Goal: Task Accomplishment & Management: Manage account settings

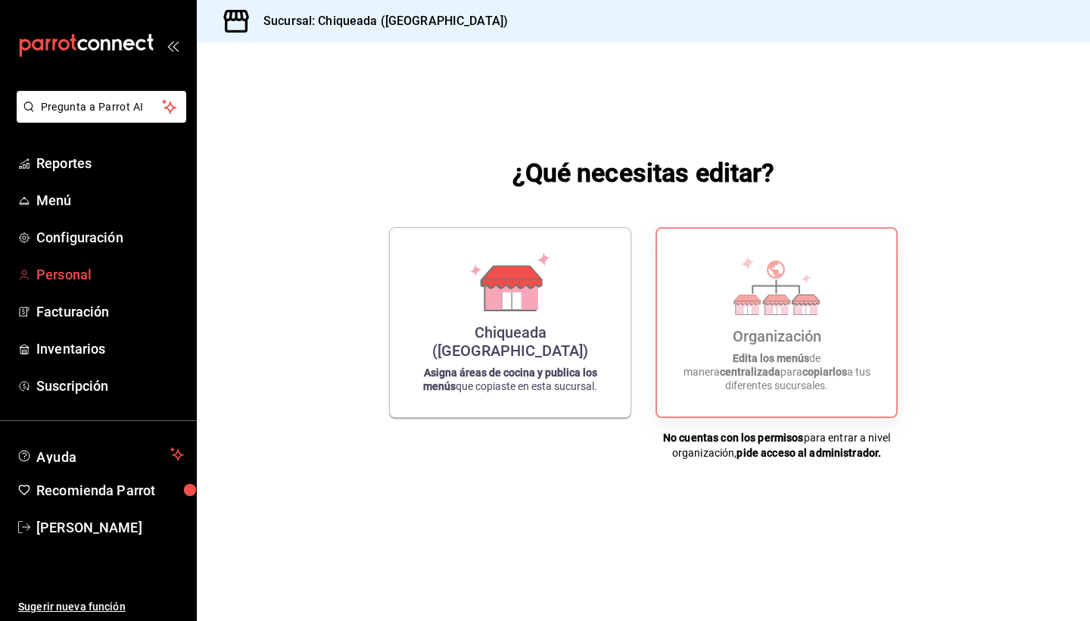
click at [79, 279] on span "Personal" at bounding box center [110, 274] width 148 height 20
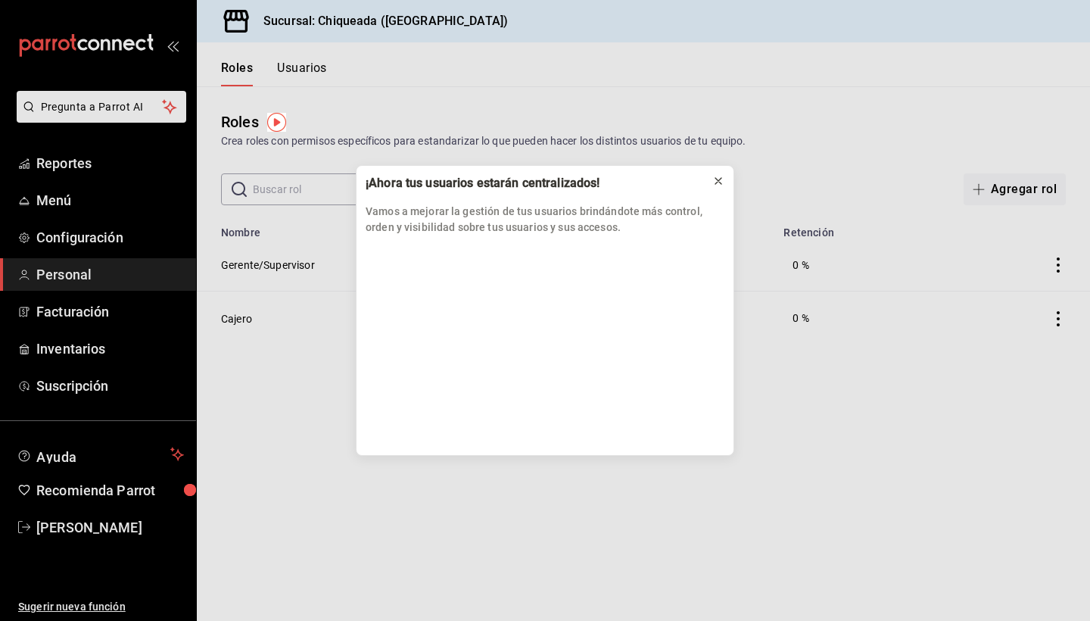
click at [719, 176] on icon at bounding box center [718, 181] width 12 height 12
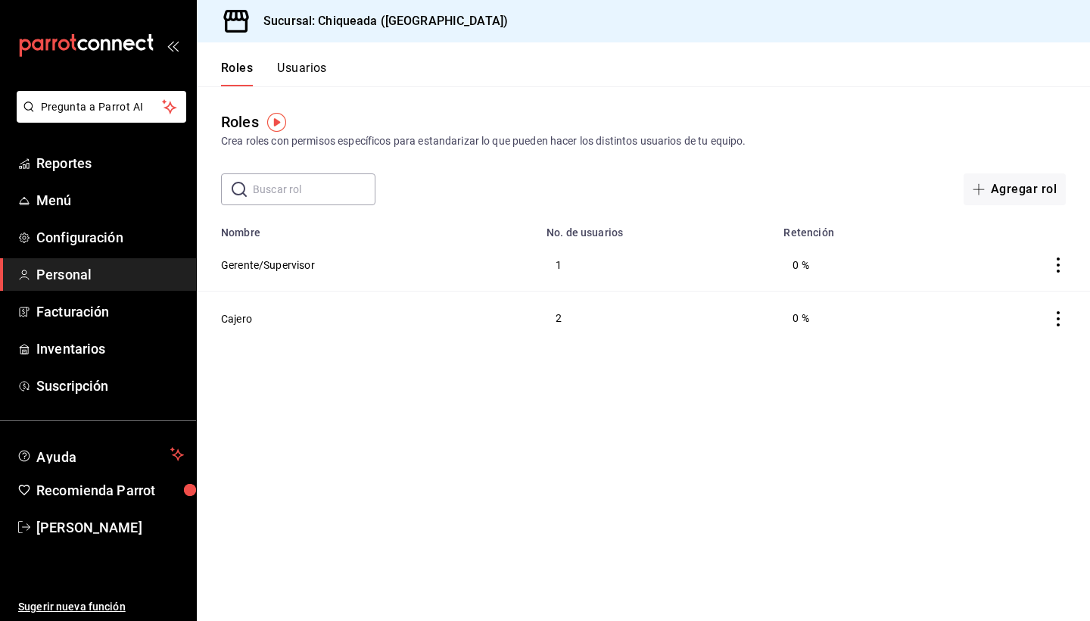
click at [316, 77] on button "Usuarios" at bounding box center [302, 74] width 50 height 26
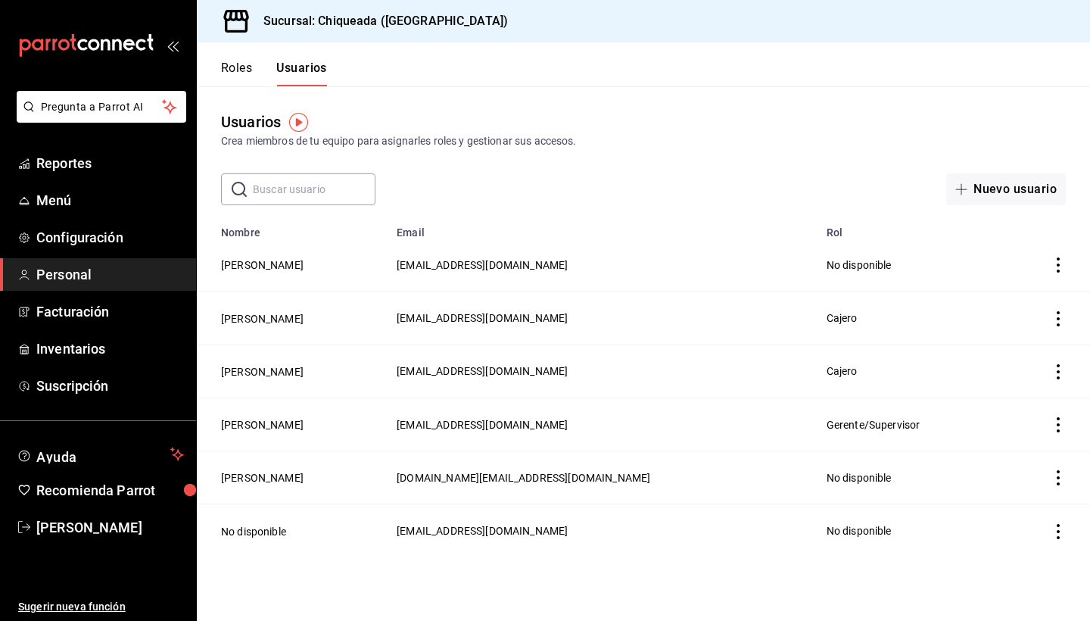
click at [282, 252] on td "[PERSON_NAME]" at bounding box center [292, 265] width 191 height 53
click at [269, 264] on button "[PERSON_NAME]" at bounding box center [262, 264] width 83 height 15
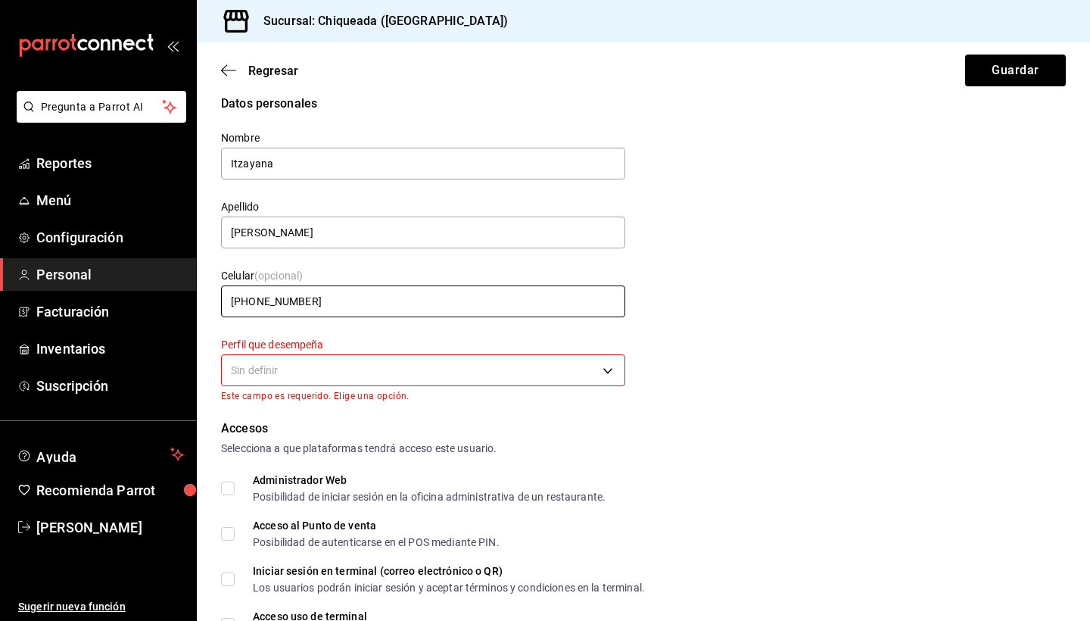
scroll to position [33, 0]
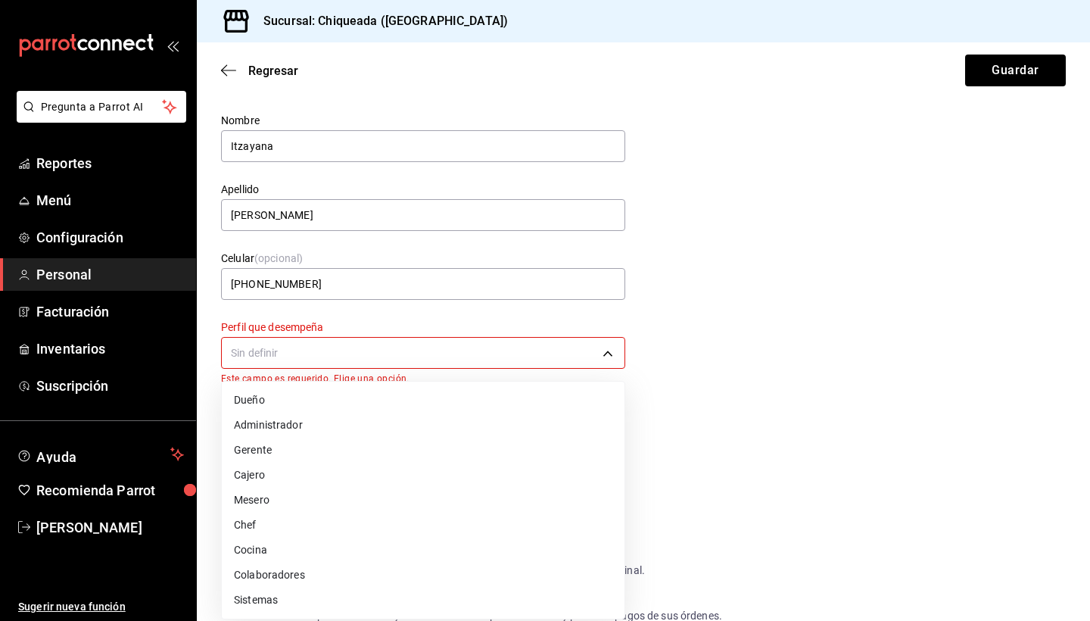
click at [374, 341] on body "Pregunta a Parrot AI Reportes Menú Configuración Personal Facturación Inventari…" at bounding box center [545, 310] width 1090 height 621
click at [263, 534] on li "Chef" at bounding box center [423, 525] width 403 height 25
type input "CHEF"
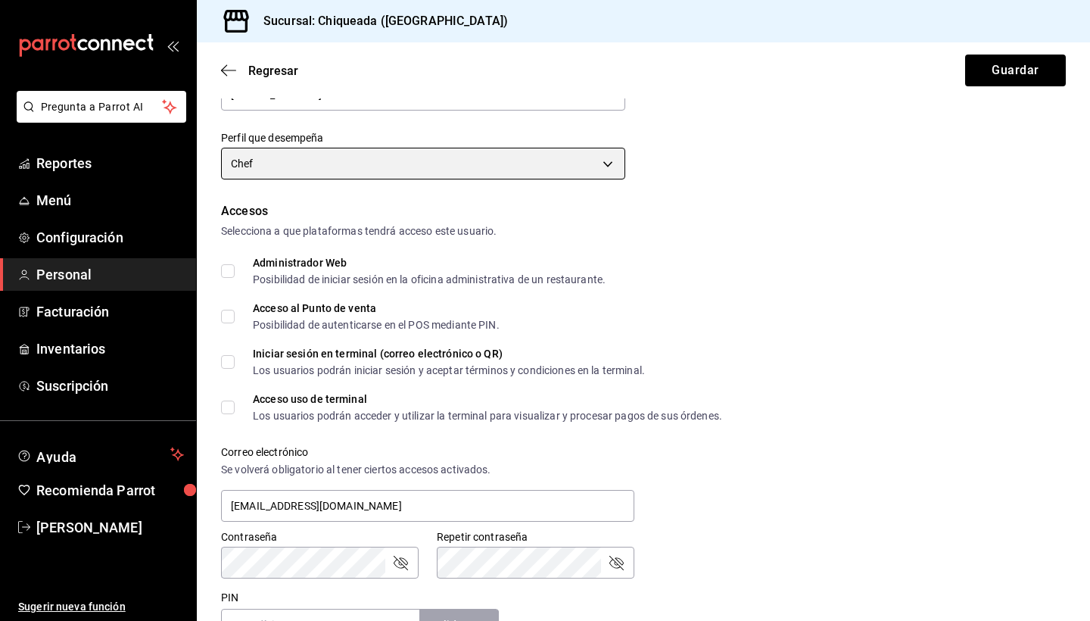
scroll to position [226, 0]
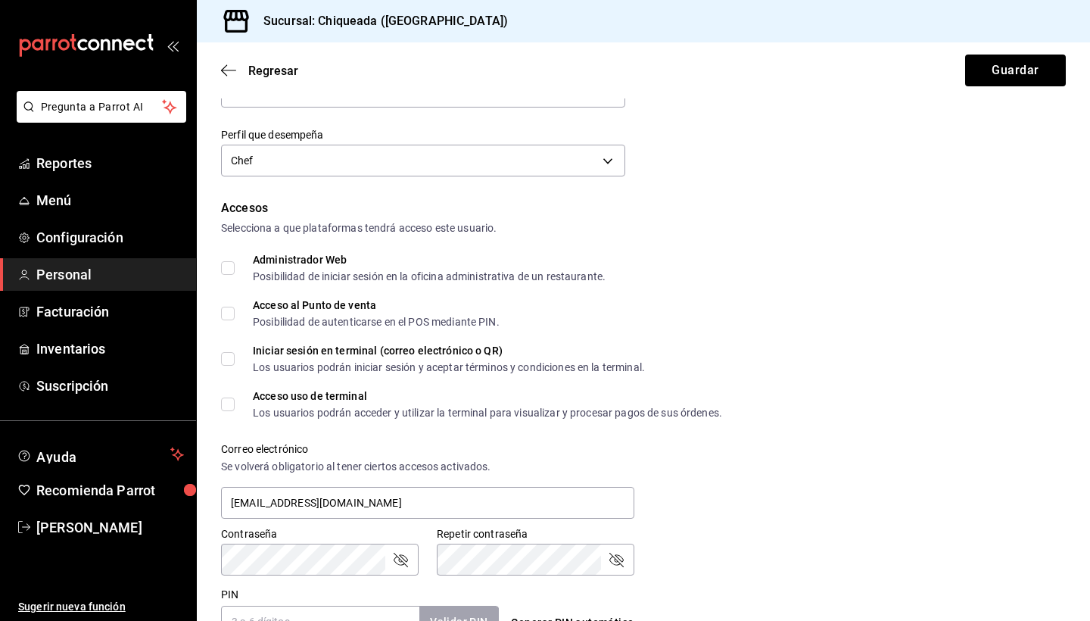
click at [233, 310] on input "Acceso al Punto de venta Posibilidad de autenticarse en el POS mediante PIN." at bounding box center [228, 314] width 14 height 14
checkbox input "true"
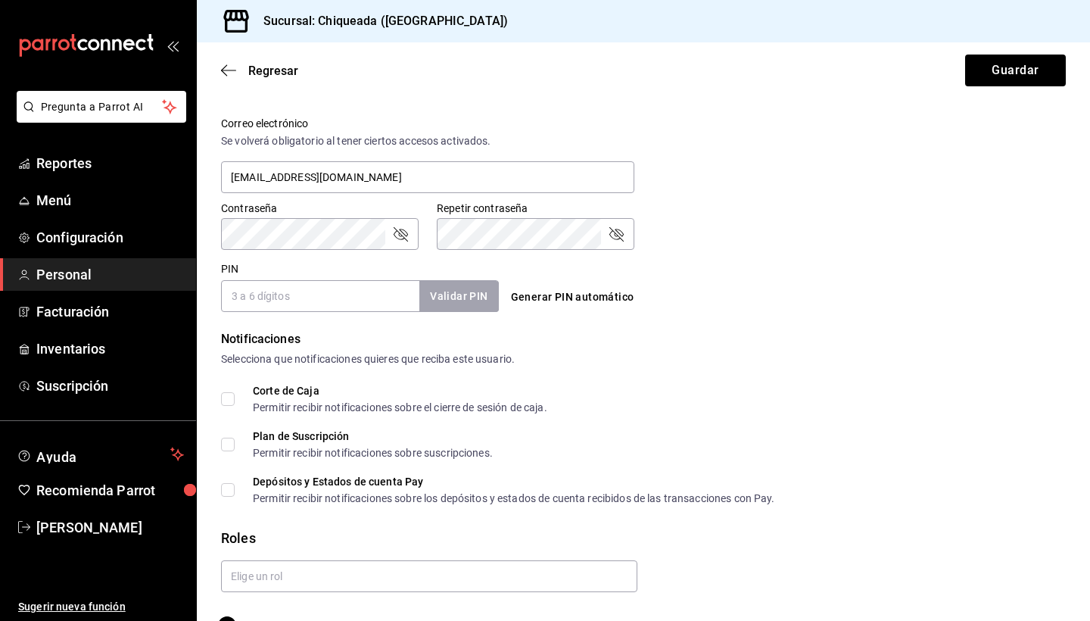
scroll to position [538, 0]
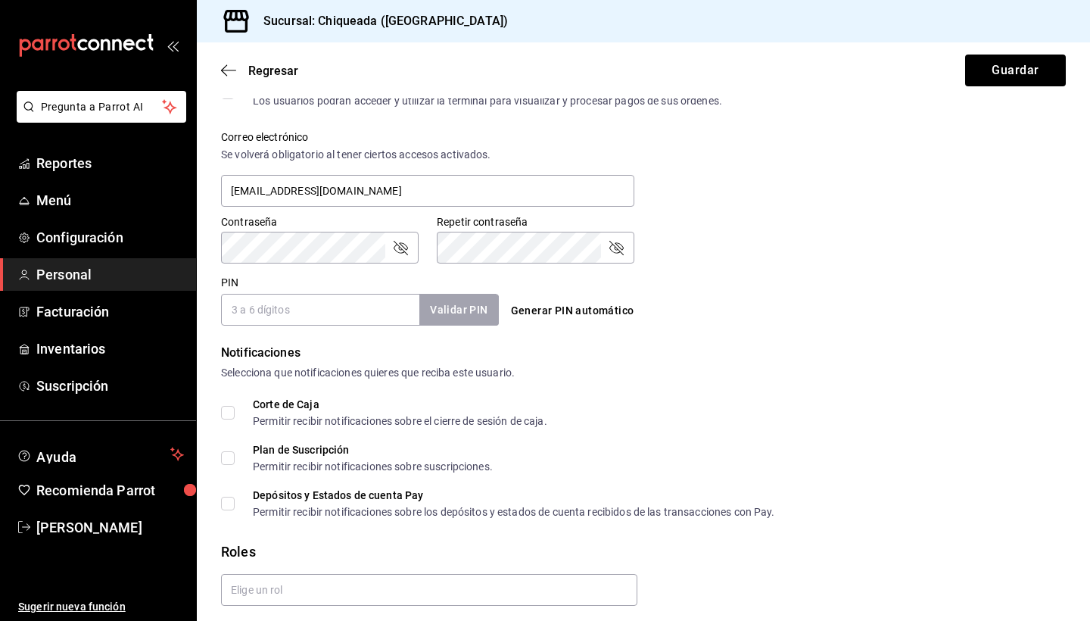
click at [303, 308] on input "PIN" at bounding box center [320, 310] width 198 height 32
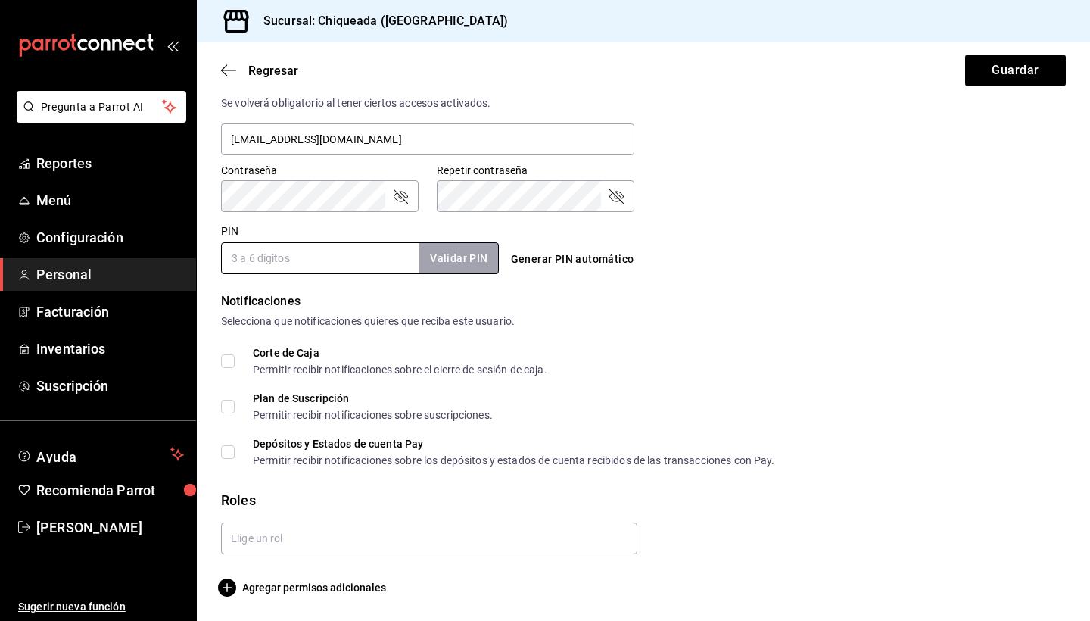
scroll to position [0, 0]
click at [260, 555] on form "Datos personales Nombre Itzayana Apellido [PERSON_NAME] (opcional) [PHONE_NUMBE…" at bounding box center [643, 58] width 845 height 1075
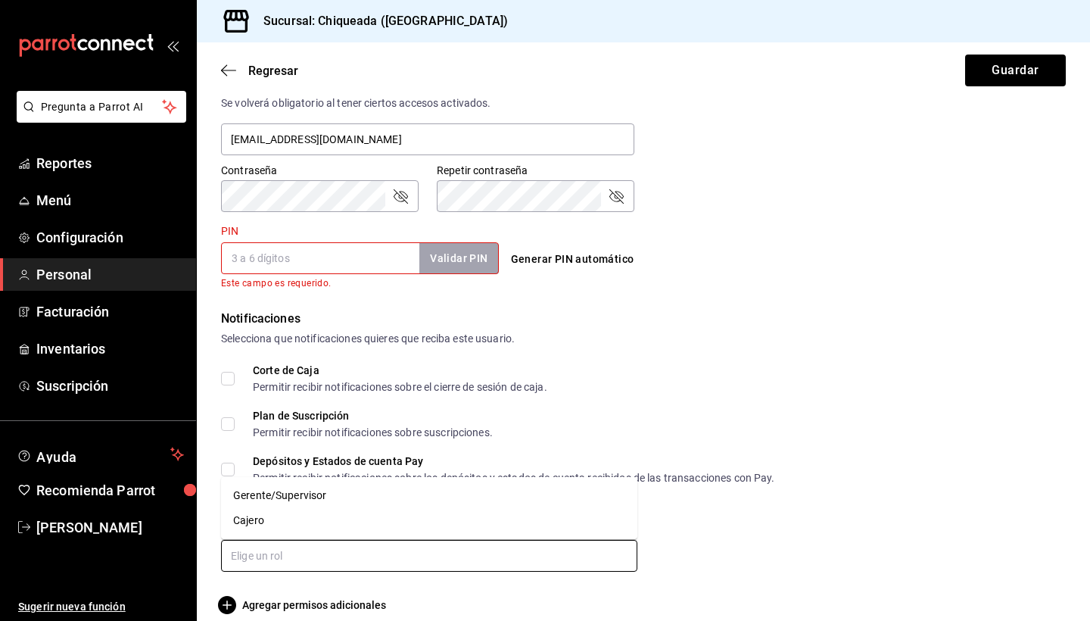
click at [259, 542] on input "text" at bounding box center [429, 556] width 416 height 32
click at [304, 251] on input "PIN" at bounding box center [320, 258] width 198 height 32
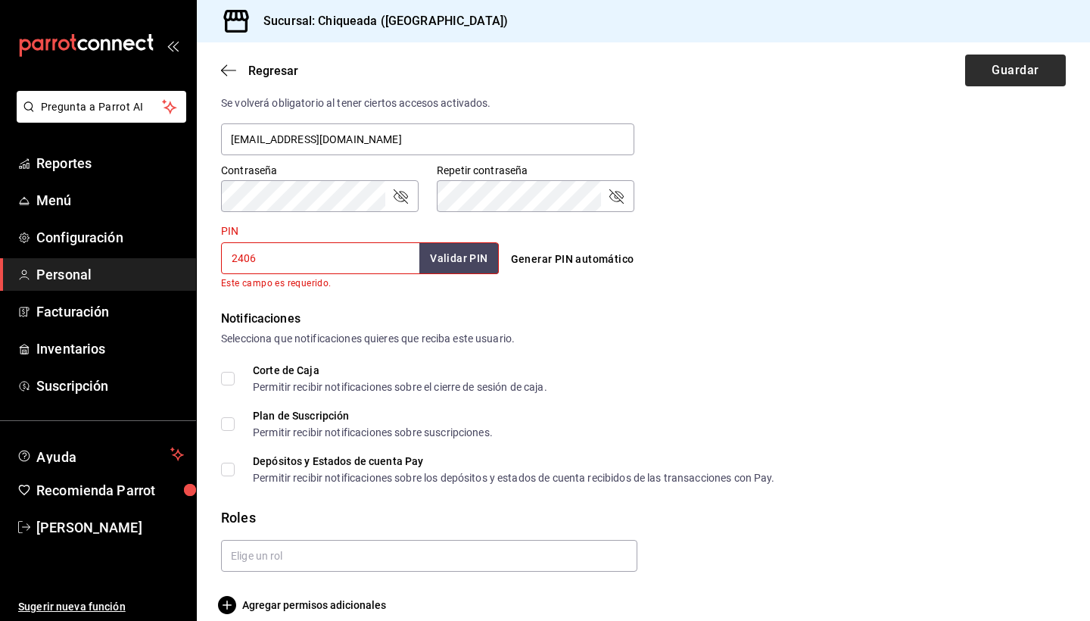
type input "2406"
click at [999, 79] on button "Guardar" at bounding box center [1015, 71] width 101 height 32
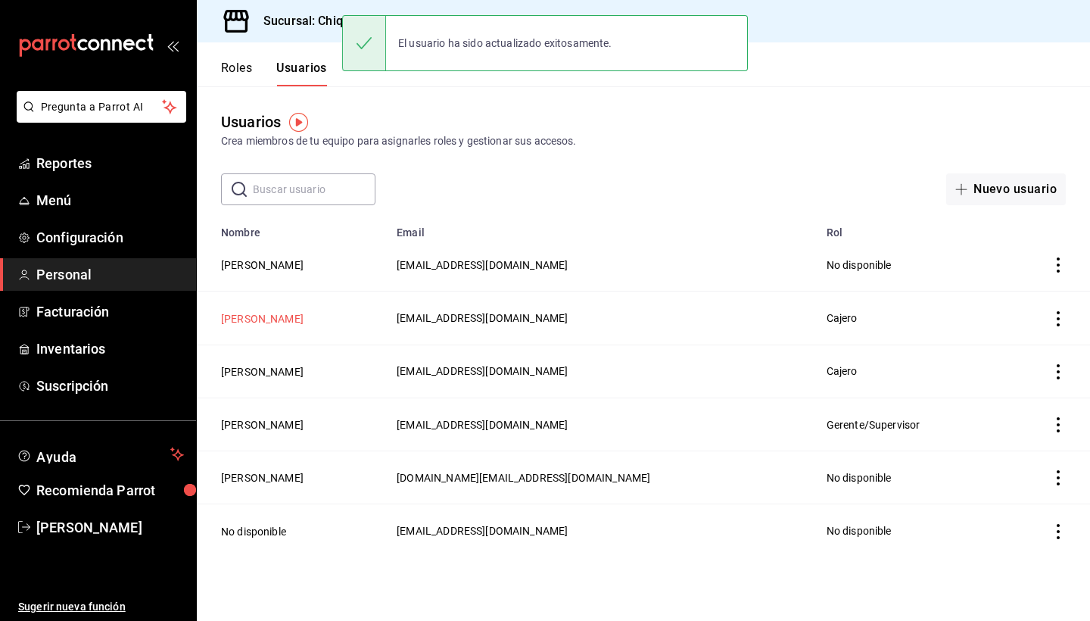
click at [270, 313] on button "[PERSON_NAME]" at bounding box center [262, 318] width 83 height 15
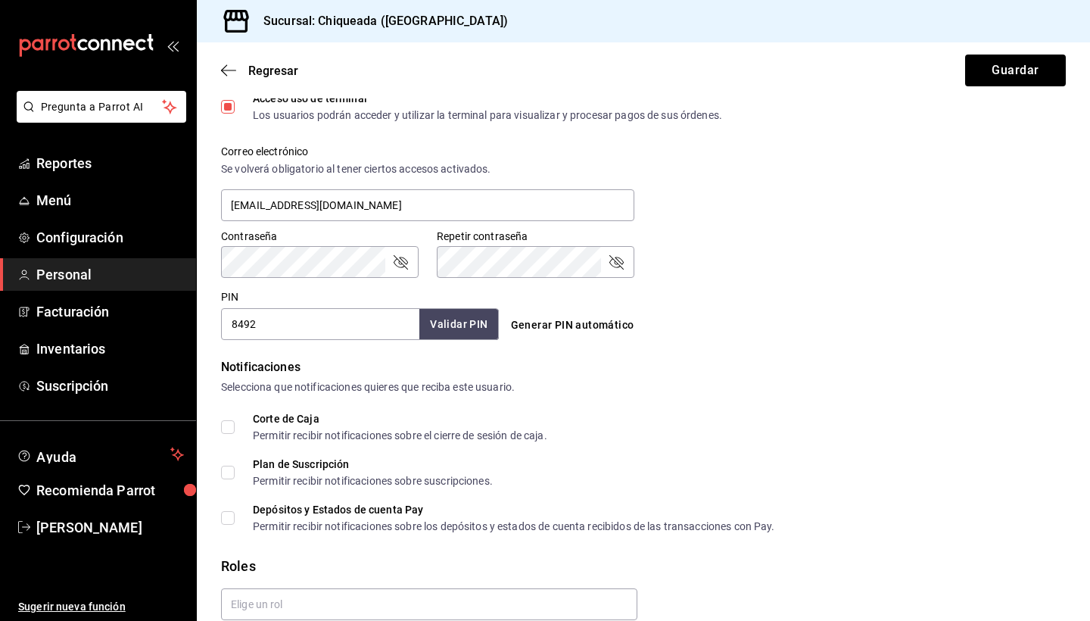
scroll to position [525, 0]
click at [228, 64] on span "Regresar" at bounding box center [259, 71] width 77 height 14
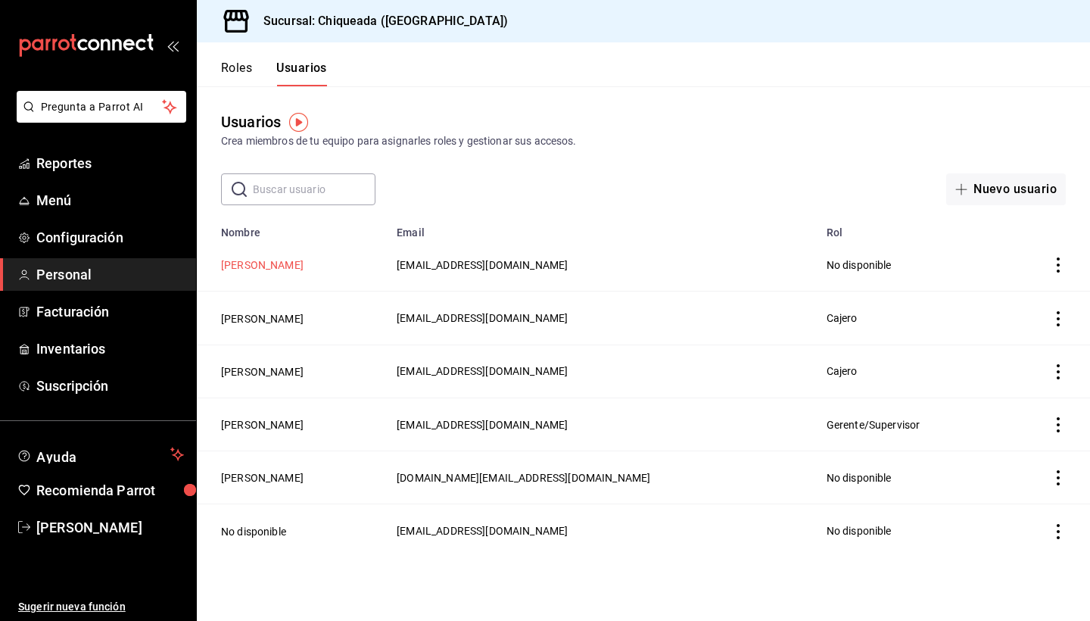
click at [265, 261] on button "[PERSON_NAME]" at bounding box center [262, 264] width 83 height 15
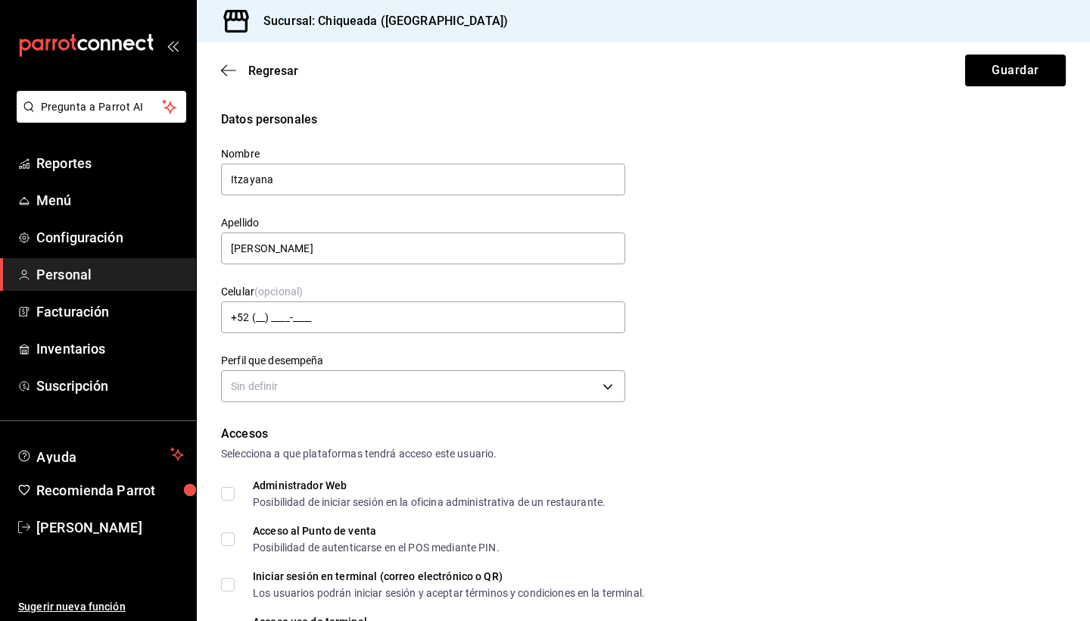
type input "[PHONE_NUMBER]"
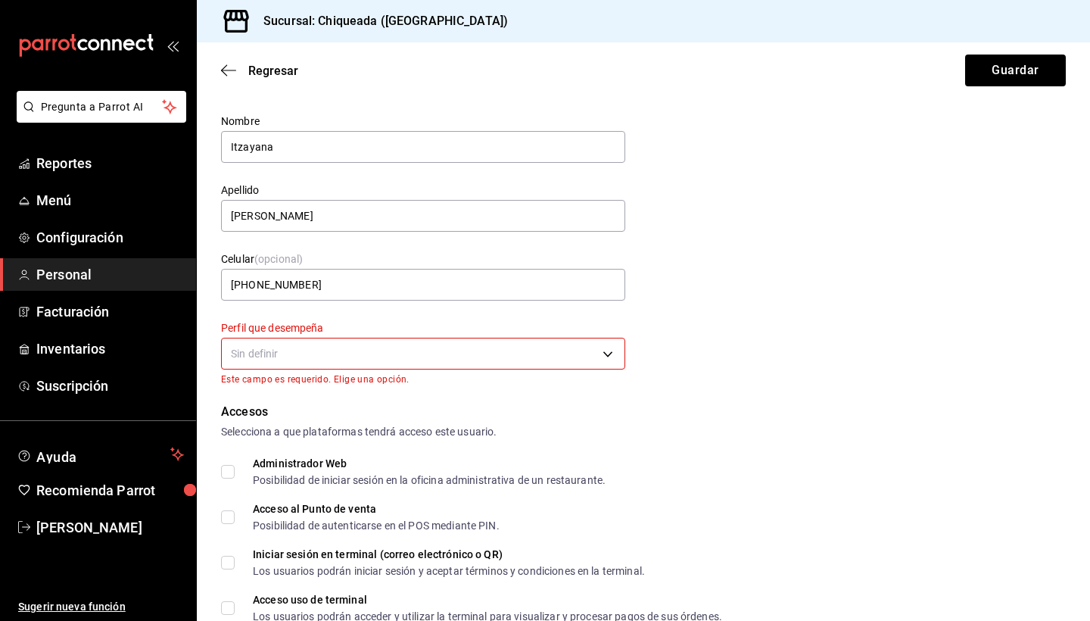
scroll to position [37, 0]
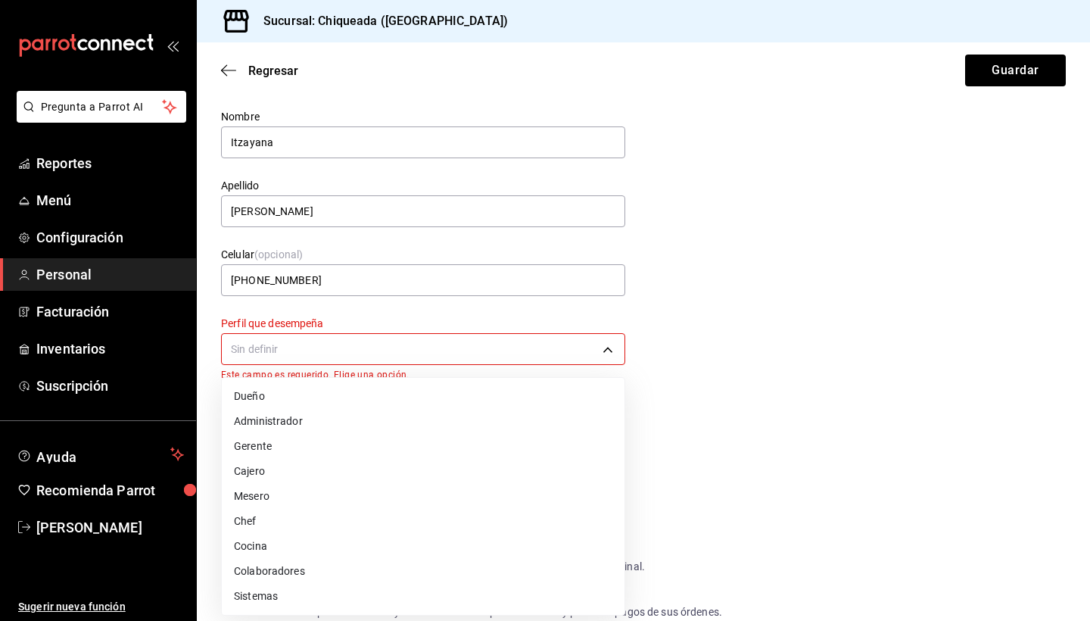
click at [483, 348] on body "Pregunta a Parrot AI Reportes Menú Configuración Personal Facturación Inventari…" at bounding box center [545, 310] width 1090 height 621
click at [271, 519] on li "Chef" at bounding box center [423, 521] width 403 height 25
type input "CHEF"
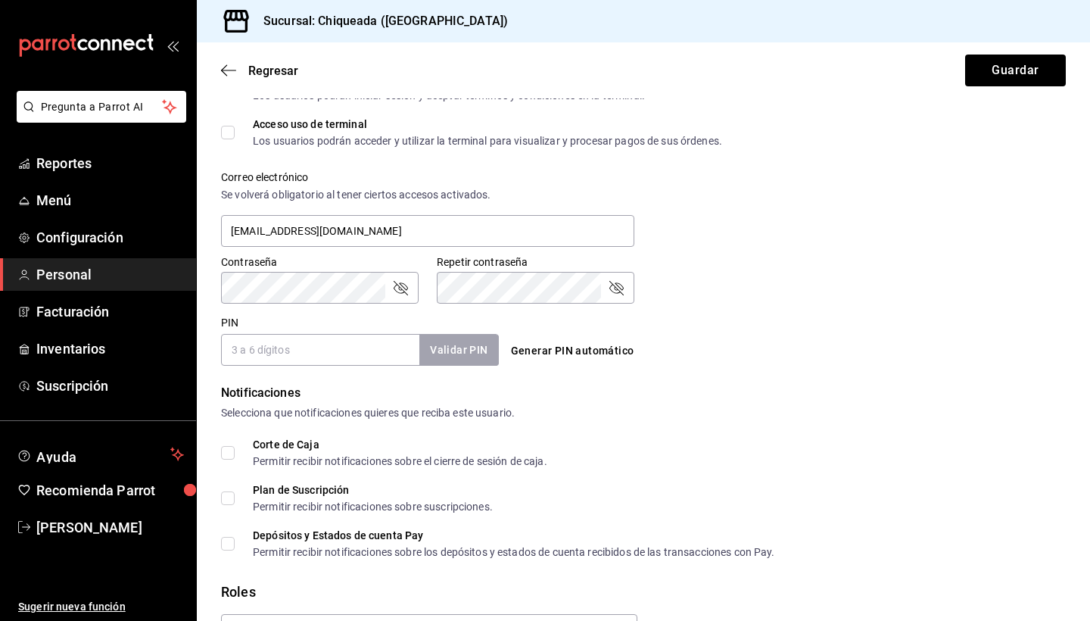
scroll to position [532, 0]
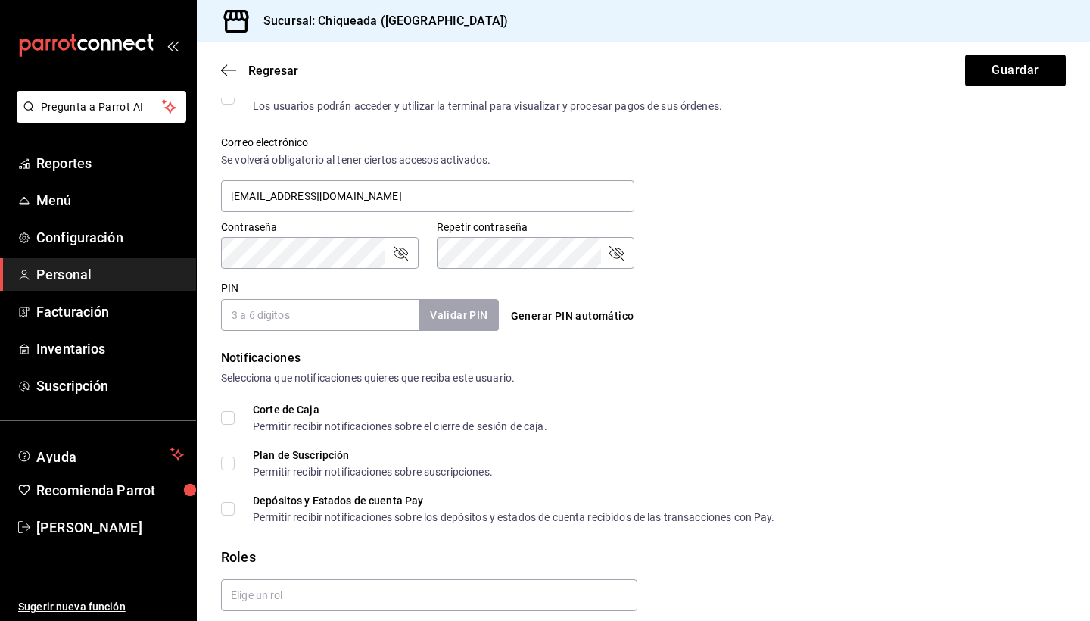
click at [326, 315] on input "PIN" at bounding box center [320, 315] width 198 height 32
type input "2406"
click at [453, 320] on button "Validar PIN" at bounding box center [458, 315] width 80 height 33
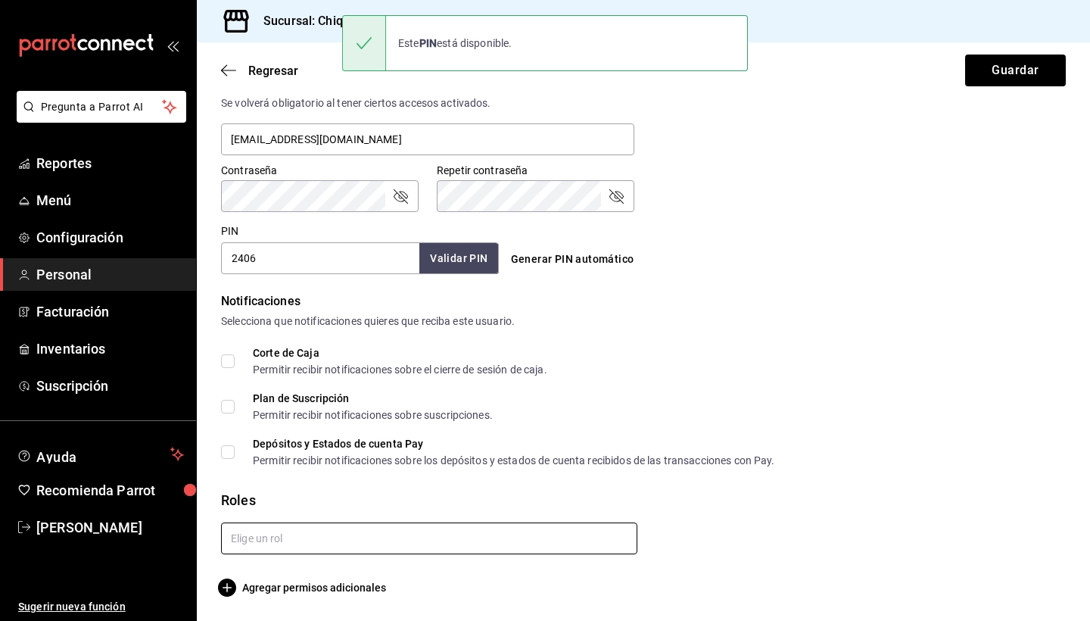
scroll to position [589, 0]
click at [263, 538] on input "text" at bounding box center [429, 538] width 416 height 32
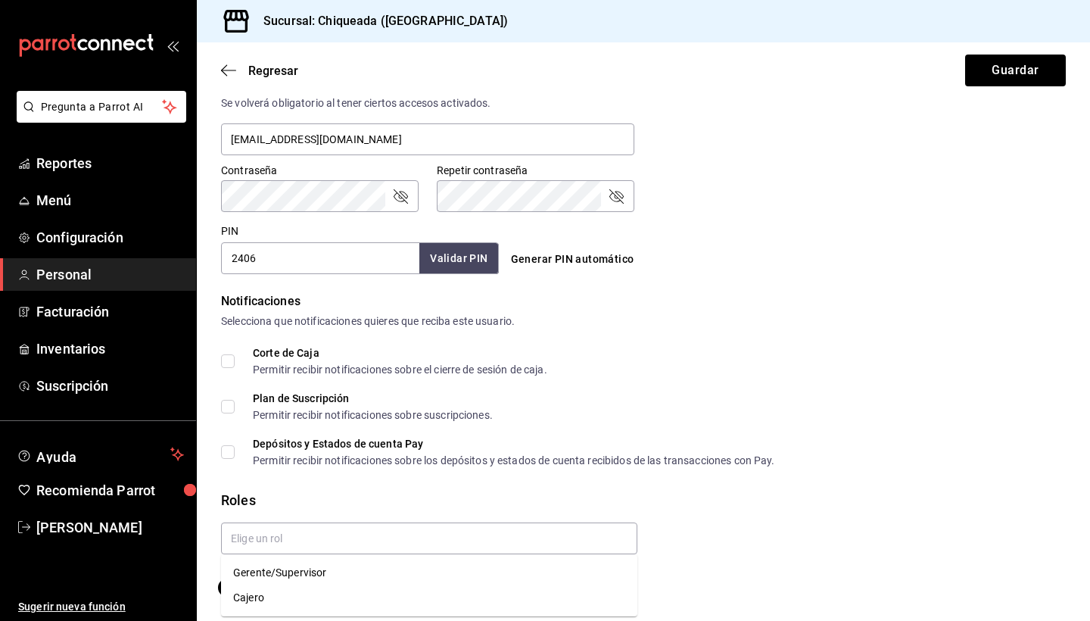
click at [349, 452] on div "Depósitos y Estados de cuenta Pay Permitir recibir notificaciones sobre los dep…" at bounding box center [514, 451] width 522 height 27
click at [235, 452] on input "Depósitos y Estados de cuenta Pay Permitir recibir notificaciones sobre los dep…" at bounding box center [228, 452] width 14 height 14
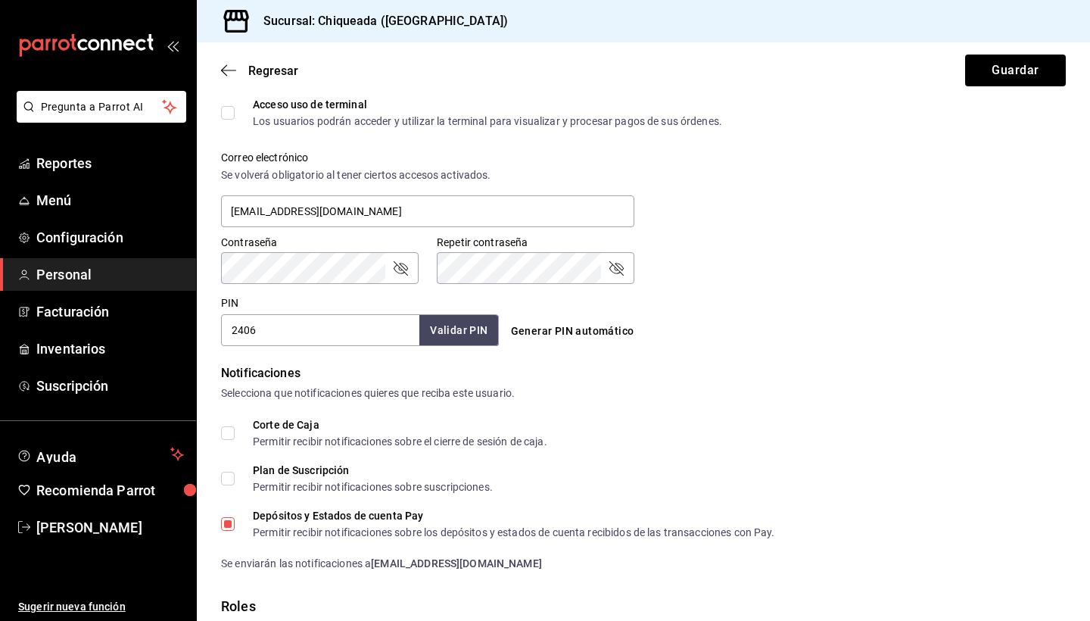
scroll to position [516, 0]
click at [305, 542] on div "Corte de Caja Permitir recibir notificaciones sobre el cierre de sesión de caja…" at bounding box center [643, 496] width 845 height 152
click at [310, 525] on div "Depósitos y Estados de cuenta Pay Permitir recibir notificaciones sobre los dep…" at bounding box center [514, 524] width 522 height 27
click at [235, 525] on input "Depósitos y Estados de cuenta Pay Permitir recibir notificaciones sobre los dep…" at bounding box center [228, 525] width 14 height 14
checkbox input "false"
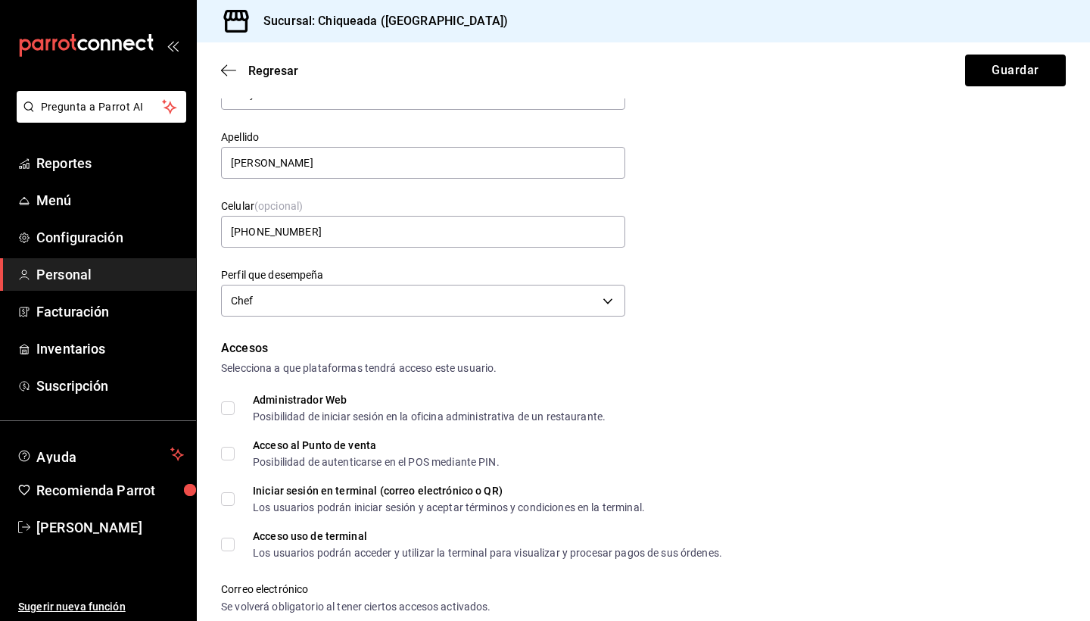
scroll to position [81, 0]
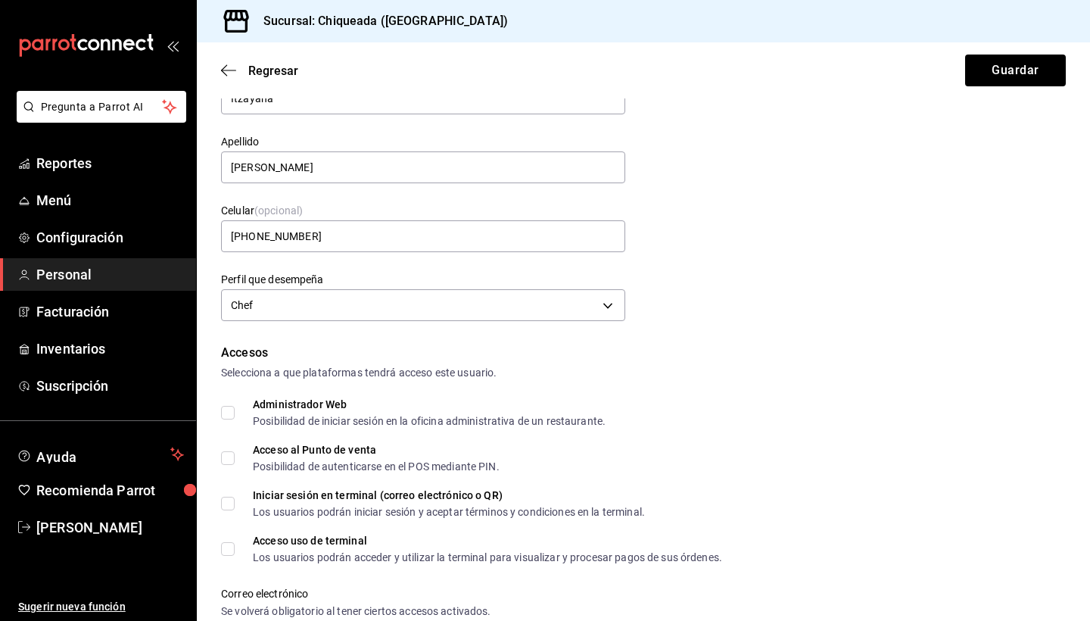
click at [235, 452] on span "Acceso al Punto de venta Posibilidad de autenticarse en el POS mediante PIN." at bounding box center [367, 457] width 265 height 27
click at [235, 452] on input "Acceso al Punto de venta Posibilidad de autenticarse en el POS mediante PIN." at bounding box center [228, 458] width 14 height 14
checkbox input "true"
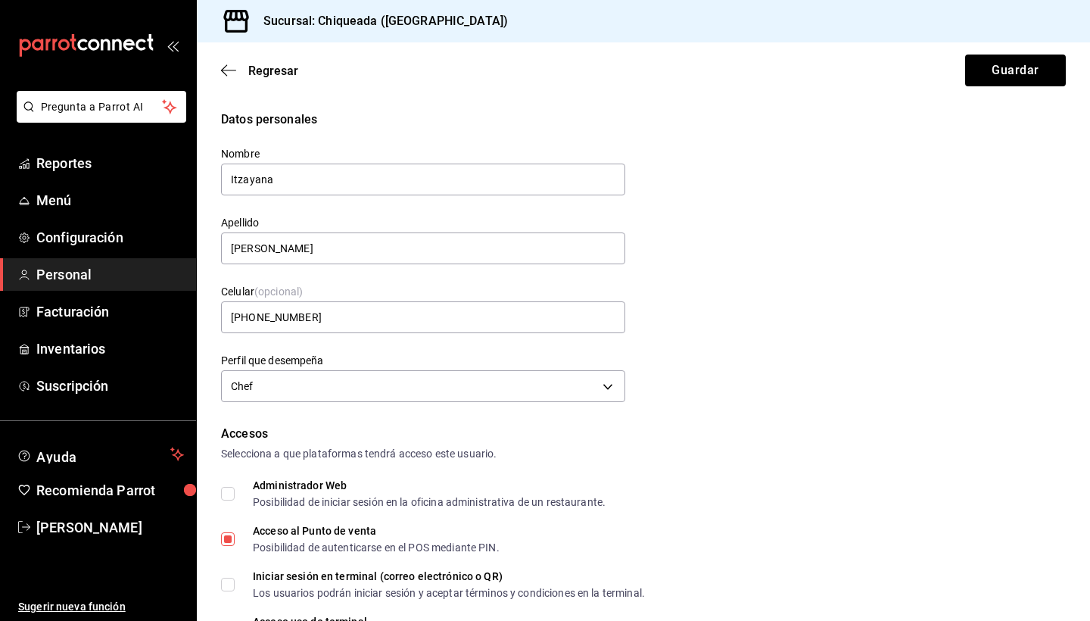
scroll to position [0, 0]
click at [998, 82] on button "Guardar" at bounding box center [1015, 71] width 101 height 32
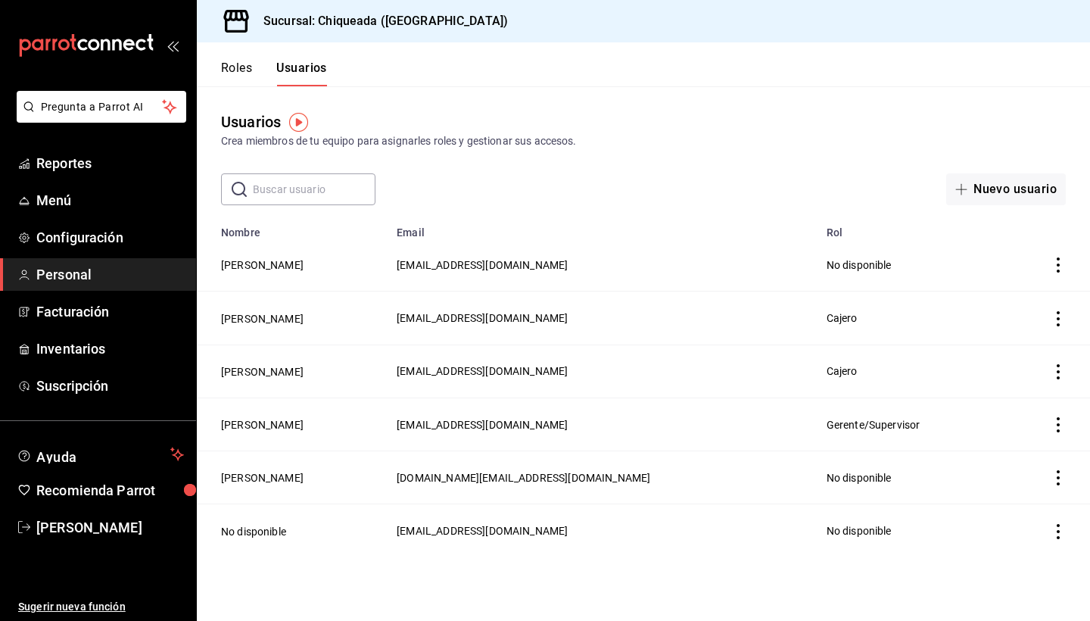
click at [1061, 262] on icon "actions" at bounding box center [1058, 264] width 15 height 15
click at [265, 260] on div at bounding box center [545, 310] width 1090 height 621
click at [272, 267] on button "[PERSON_NAME]" at bounding box center [262, 264] width 83 height 15
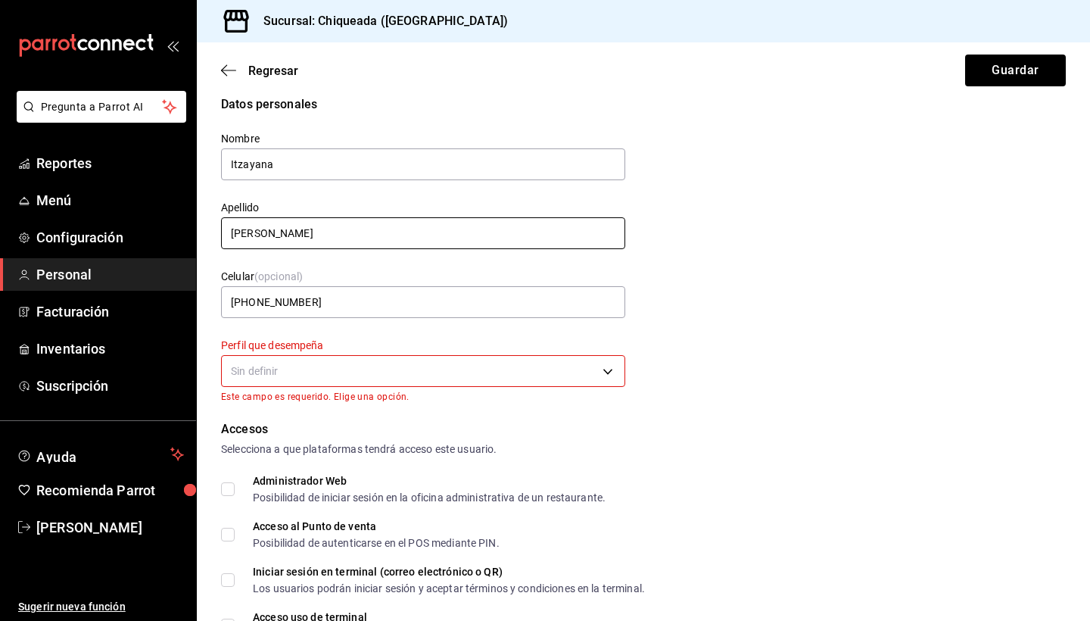
scroll to position [23, 0]
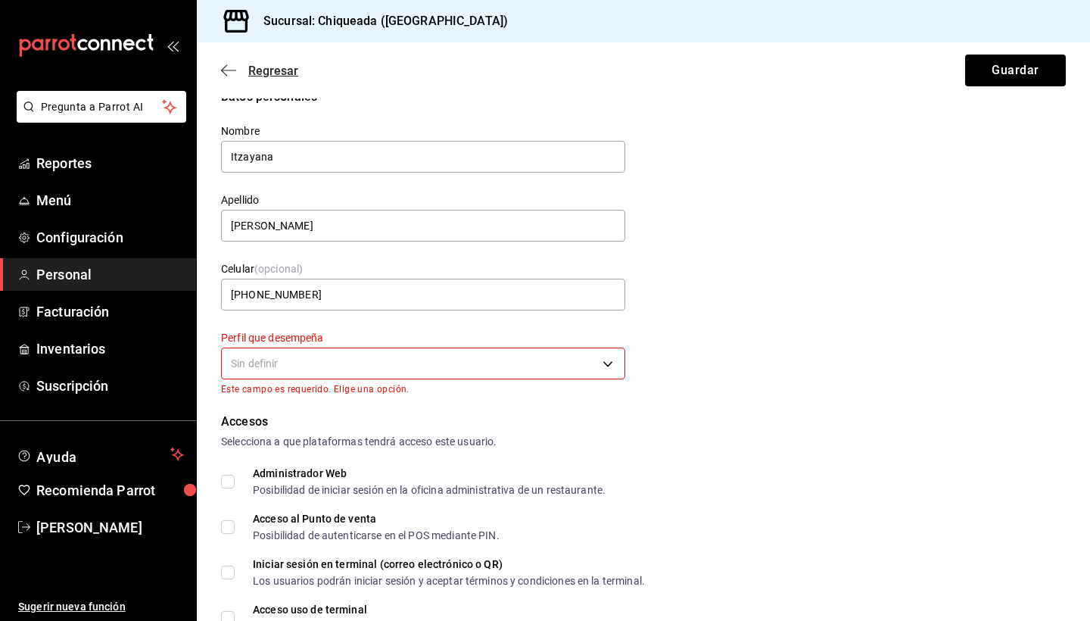
click at [228, 68] on icon "button" at bounding box center [228, 71] width 15 height 14
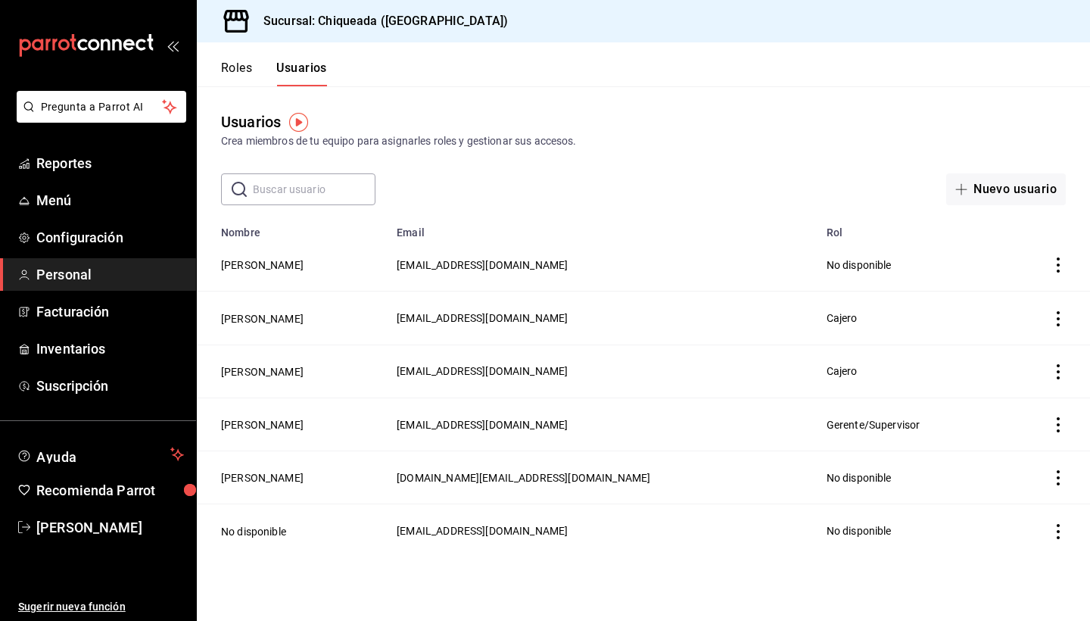
click at [459, 264] on span "[EMAIL_ADDRESS][DOMAIN_NAME]" at bounding box center [482, 265] width 171 height 12
click at [242, 267] on button "[PERSON_NAME]" at bounding box center [262, 264] width 83 height 15
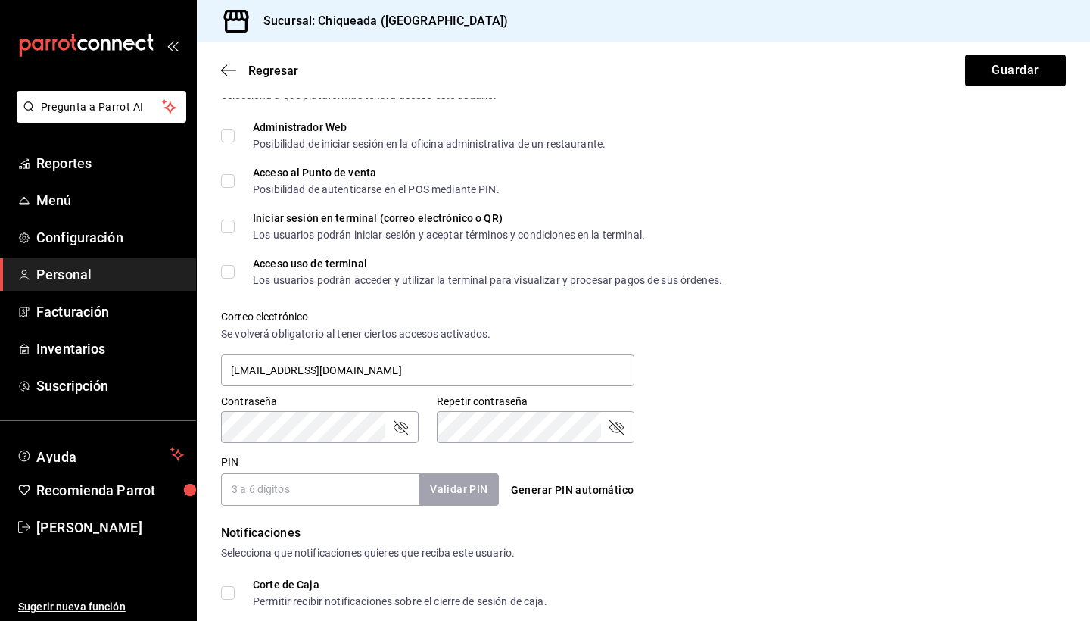
scroll to position [382, 0]
